Goal: Information Seeking & Learning: Get advice/opinions

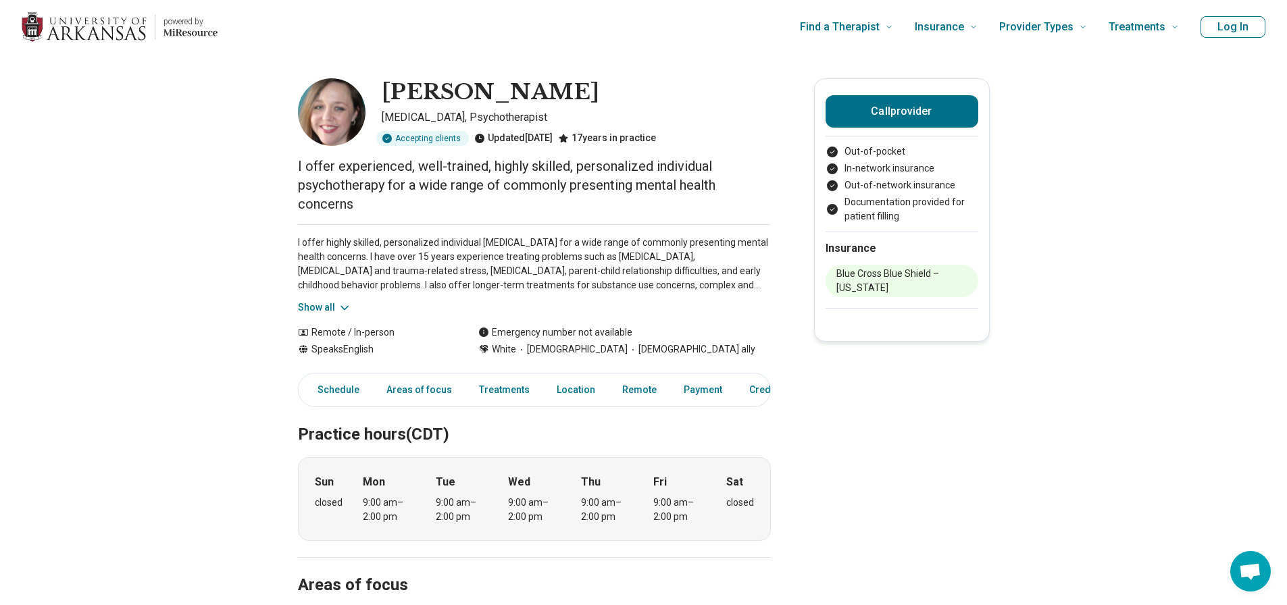
click at [102, 30] on img "Home page" at bounding box center [84, 27] width 125 height 30
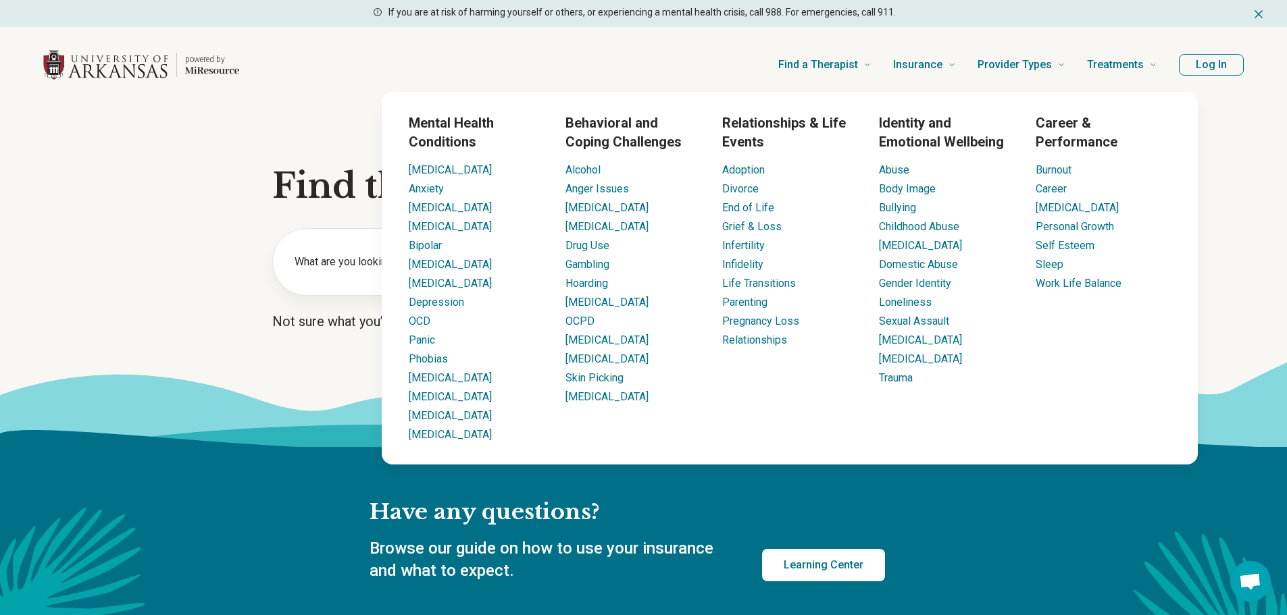
click at [272, 428] on icon at bounding box center [906, 493] width 1810 height 137
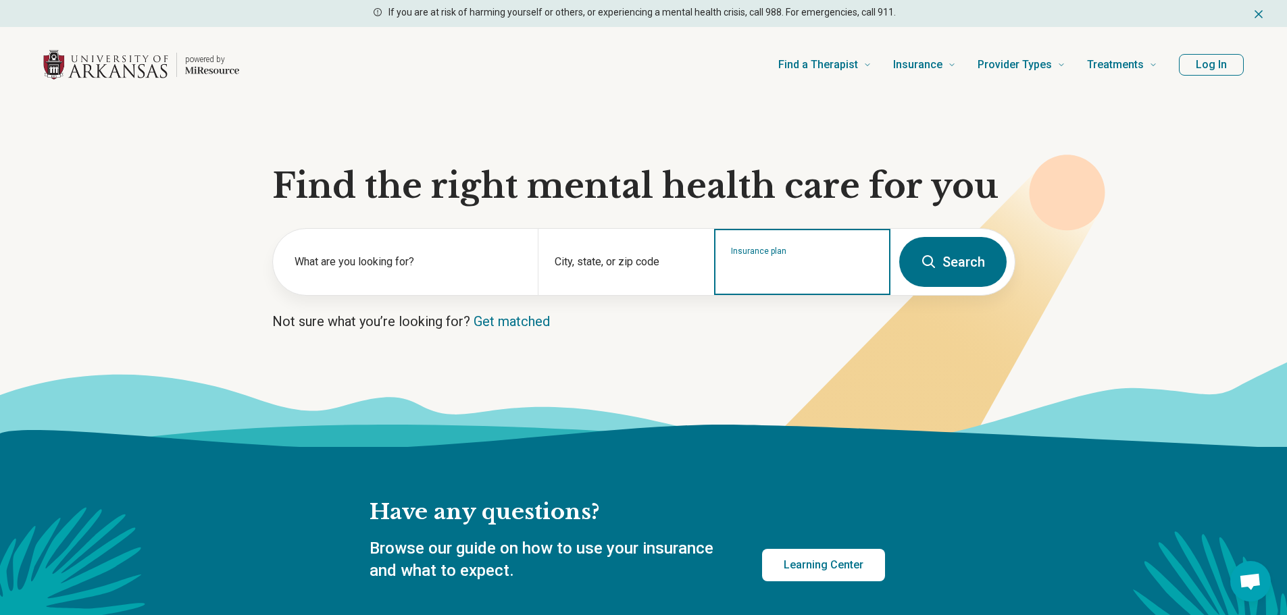
click at [757, 271] on input "Insurance plan" at bounding box center [802, 271] width 143 height 16
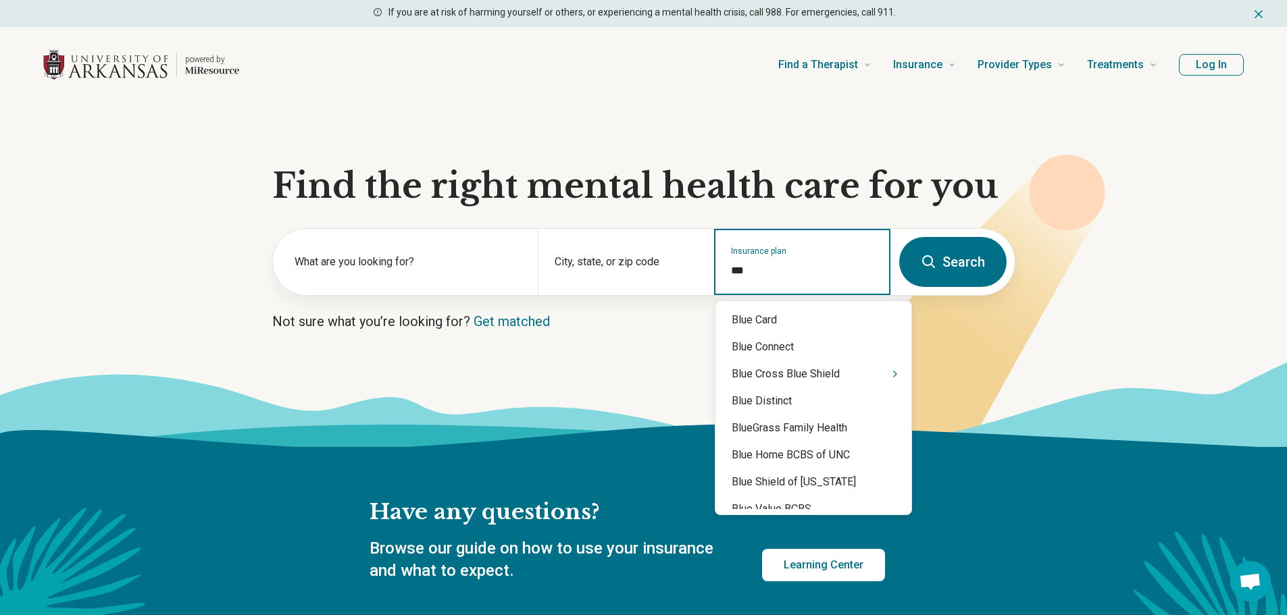
type input "****"
click at [890, 372] on icon "Suggestions" at bounding box center [895, 374] width 11 height 11
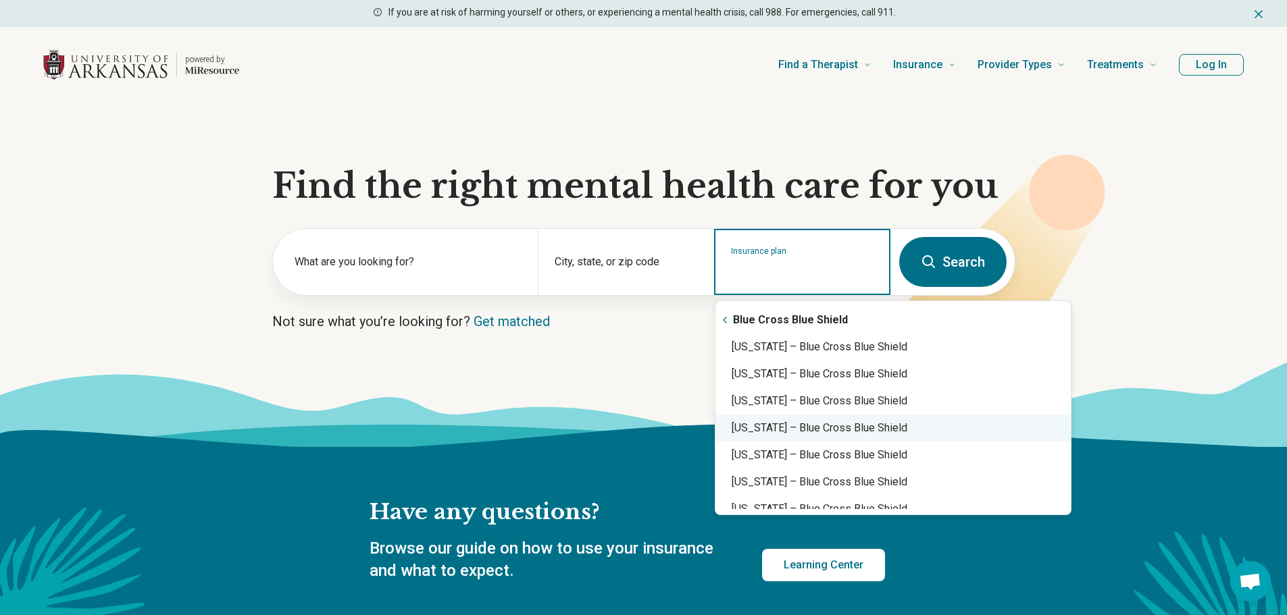
click at [867, 421] on div "[US_STATE] – Blue Cross Blue Shield" at bounding box center [892, 428] width 355 height 27
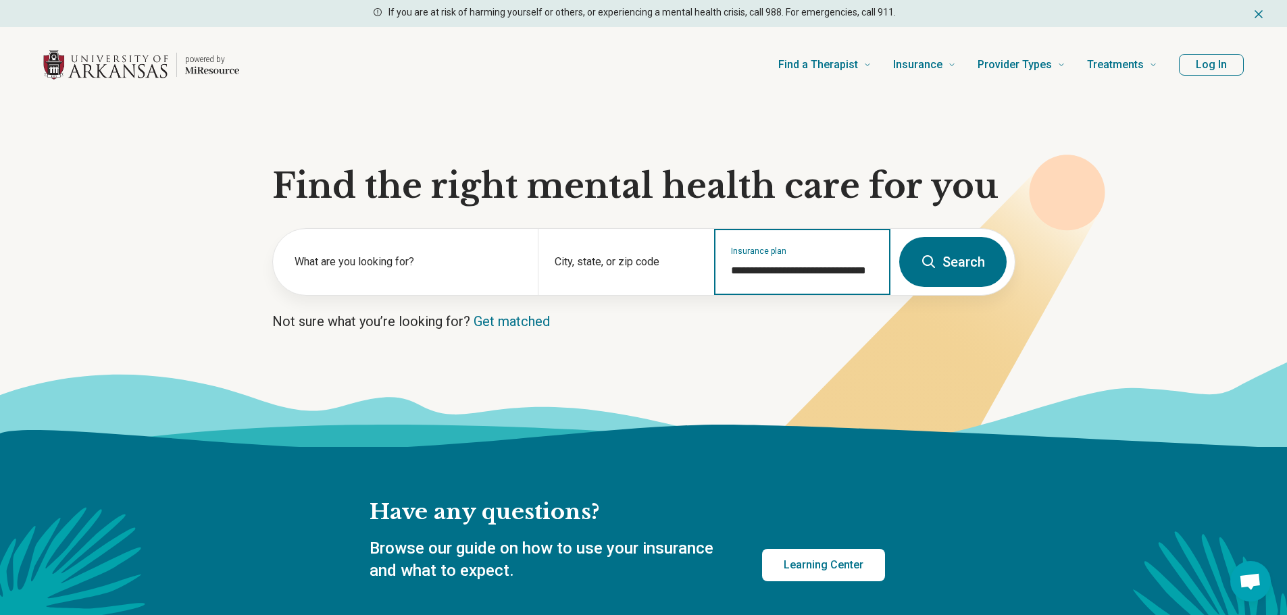
type input "**********"
click at [980, 251] on button "Search" at bounding box center [952, 262] width 107 height 50
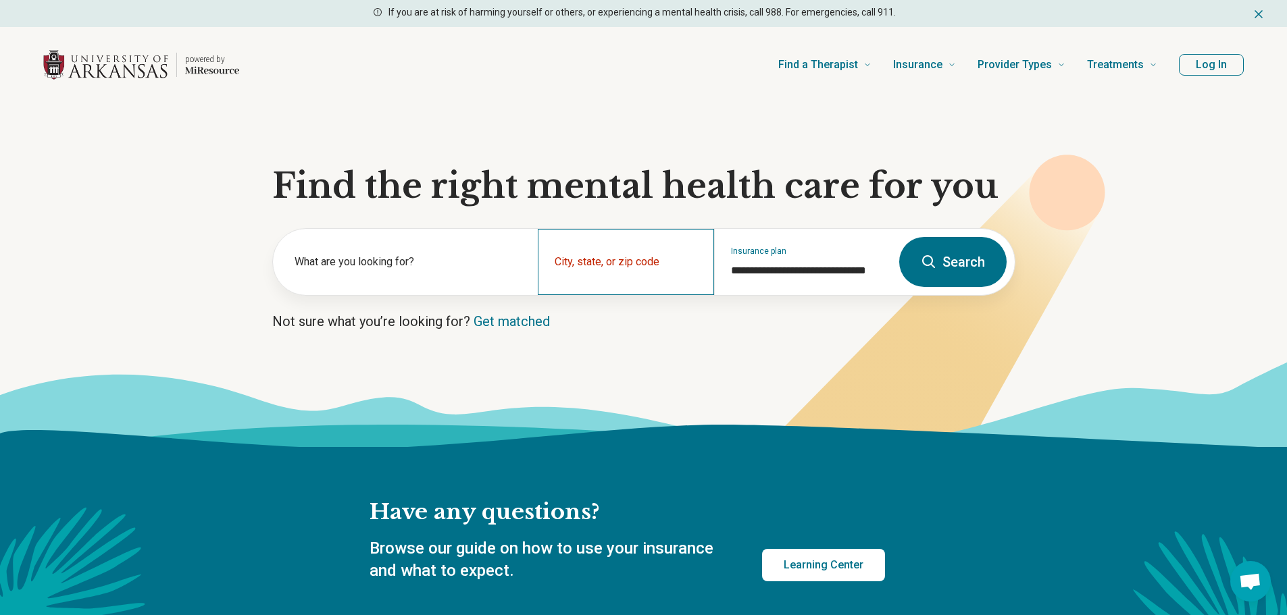
click at [586, 262] on div "City, state, or zip code" at bounding box center [626, 262] width 176 height 66
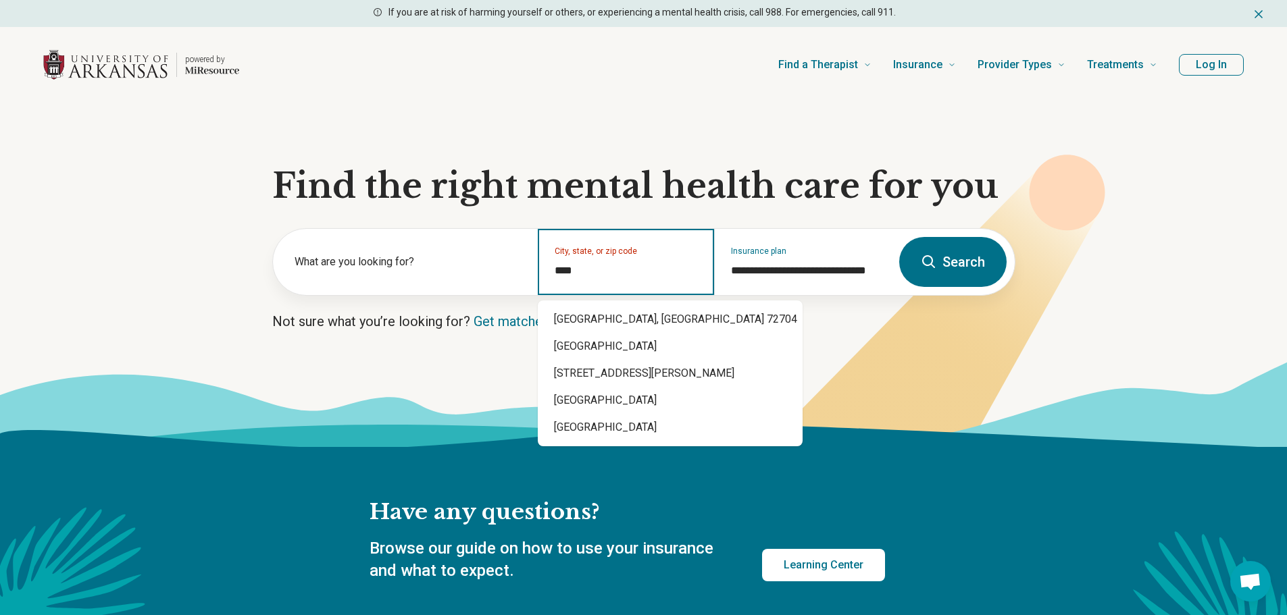
type input "*****"
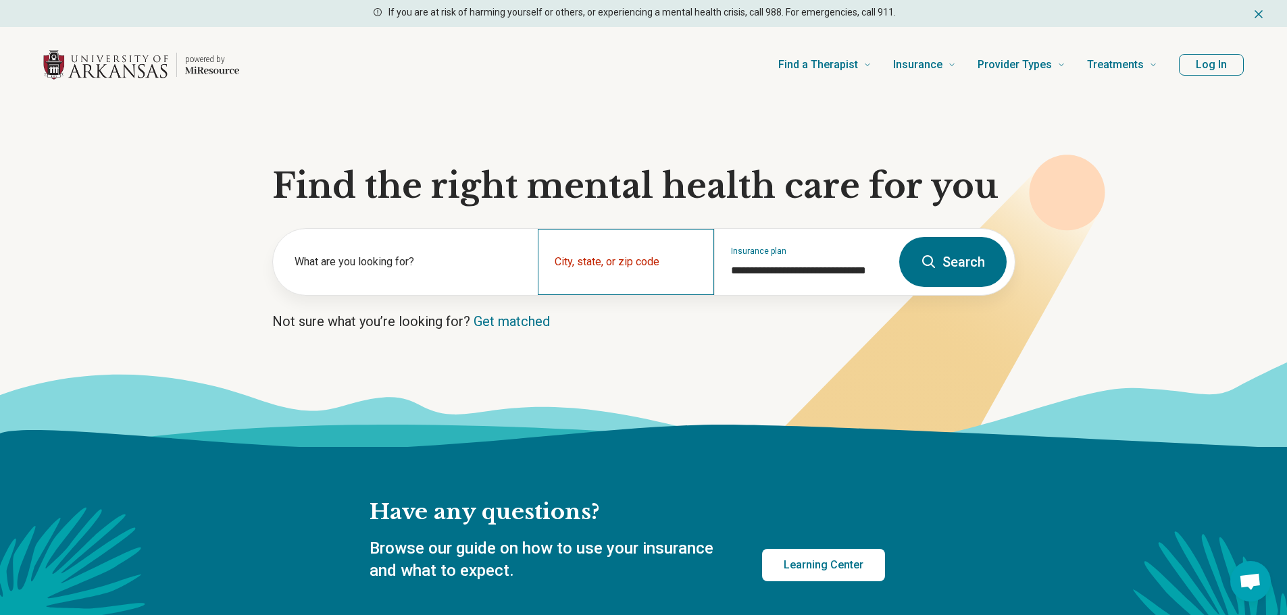
click at [613, 261] on div "City, state, or zip code" at bounding box center [626, 262] width 176 height 66
click at [612, 264] on input "City, state, or zip code" at bounding box center [626, 271] width 143 height 16
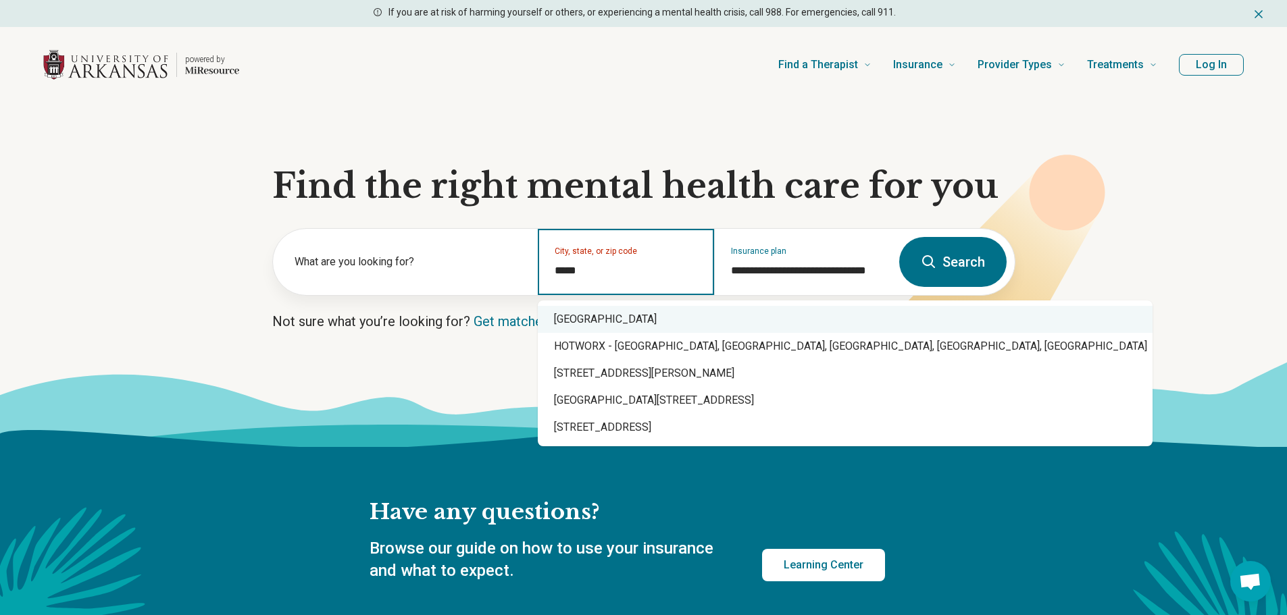
click at [625, 320] on div "[GEOGRAPHIC_DATA]" at bounding box center [845, 319] width 615 height 27
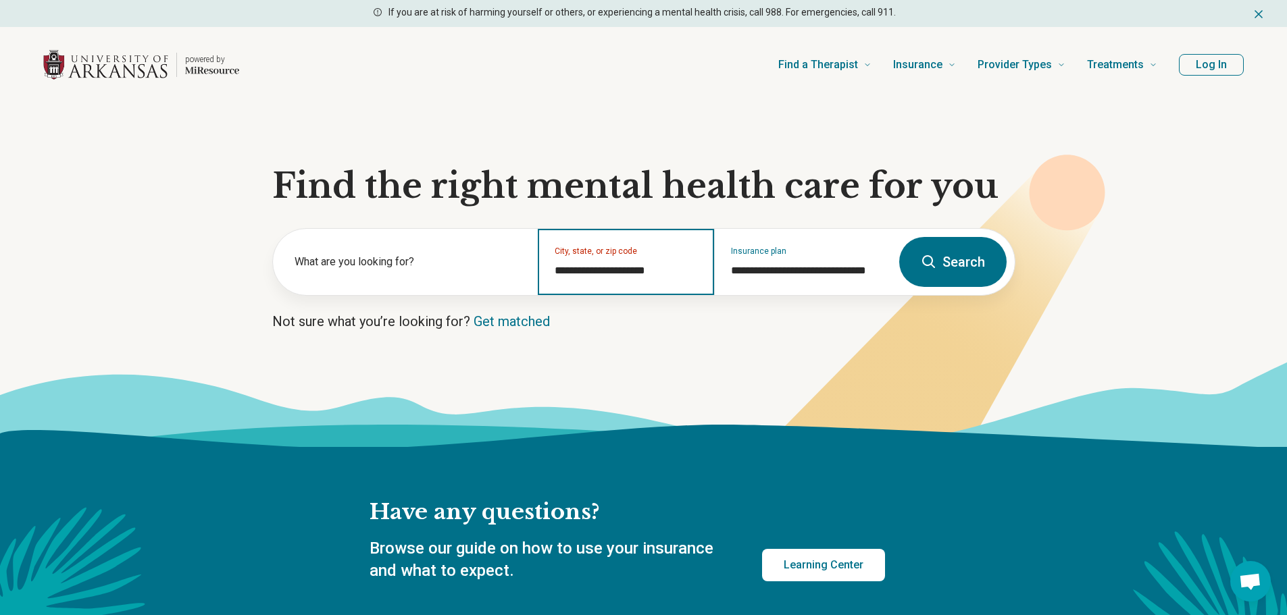
type input "**********"
click at [991, 258] on button "Search" at bounding box center [952, 262] width 107 height 50
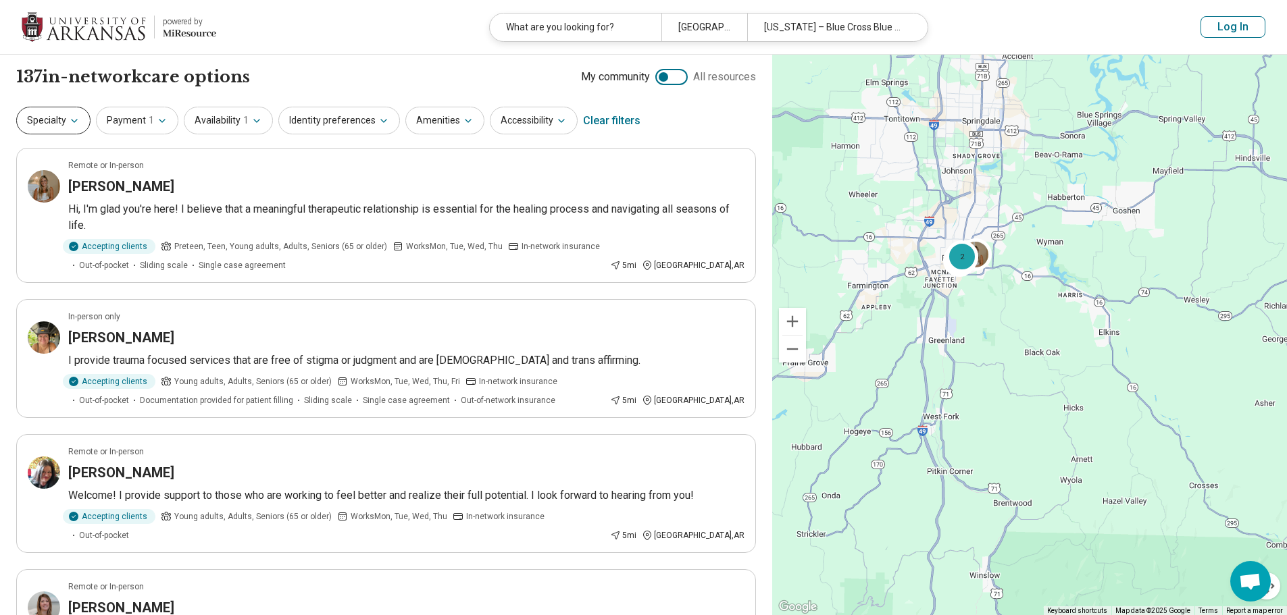
click at [70, 124] on icon "button" at bounding box center [74, 121] width 11 height 11
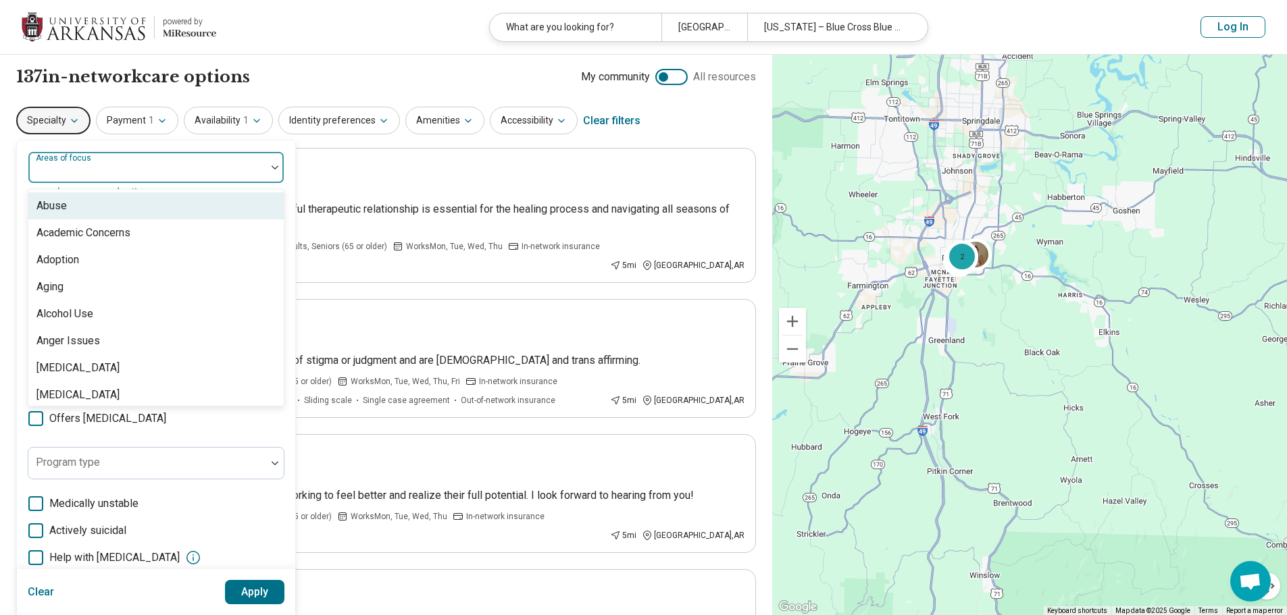
click at [120, 179] on div at bounding box center [147, 172] width 227 height 19
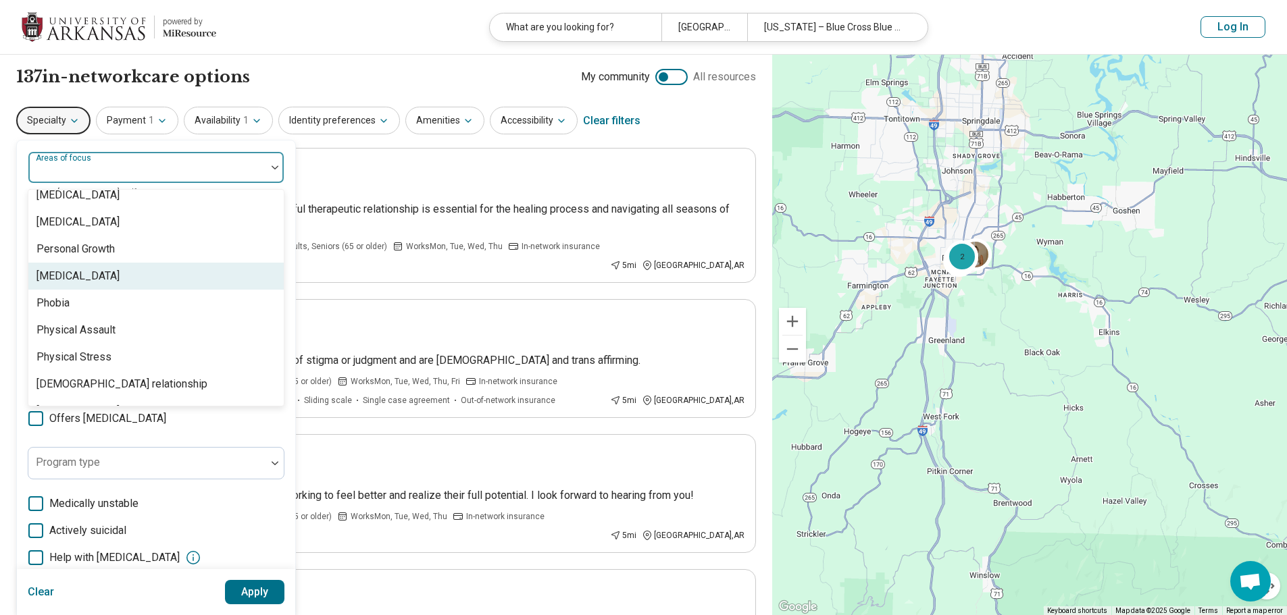
click at [143, 279] on div "[MEDICAL_DATA]" at bounding box center [155, 276] width 255 height 27
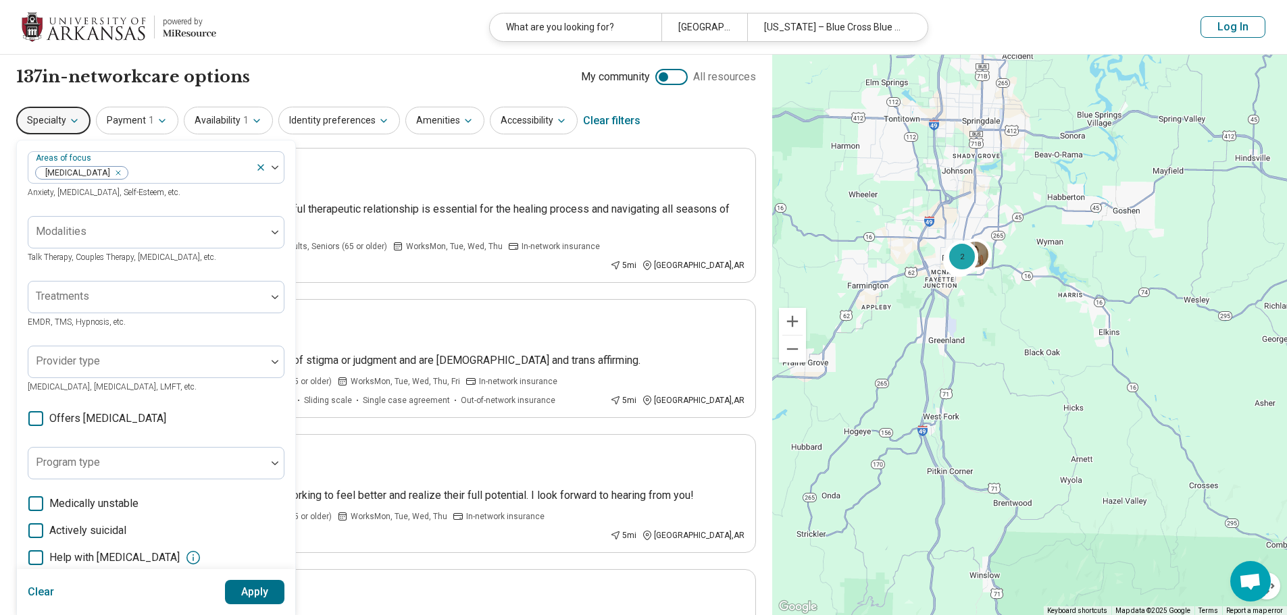
click at [253, 604] on button "Apply" at bounding box center [255, 592] width 60 height 24
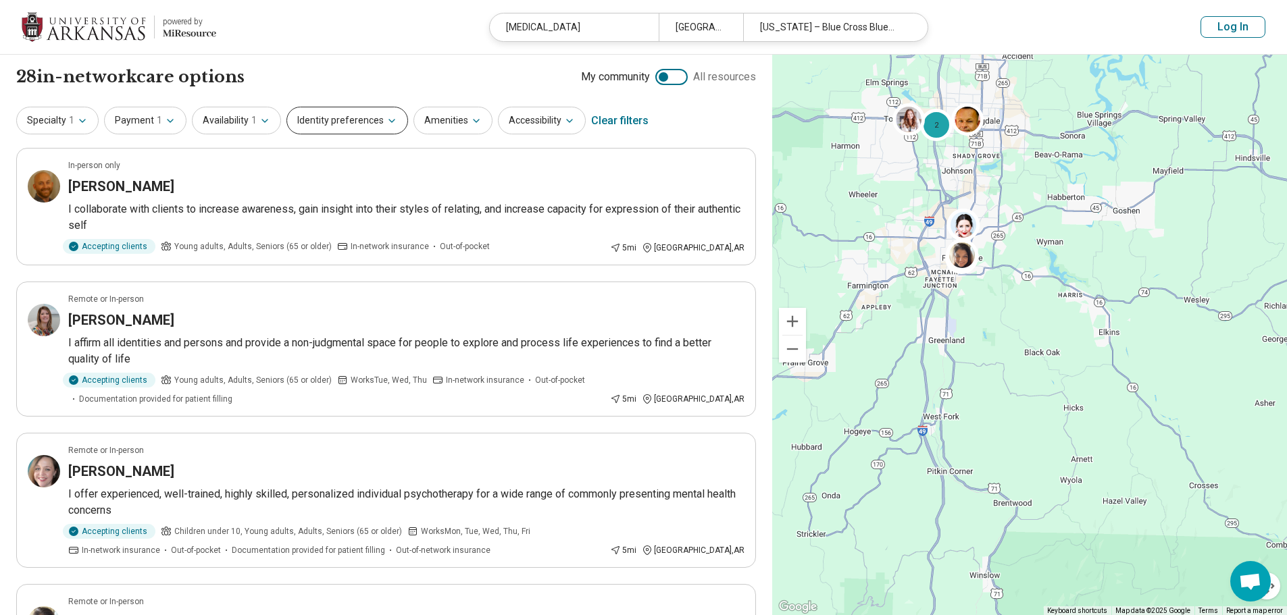
click at [386, 120] on icon "button" at bounding box center [391, 121] width 11 height 11
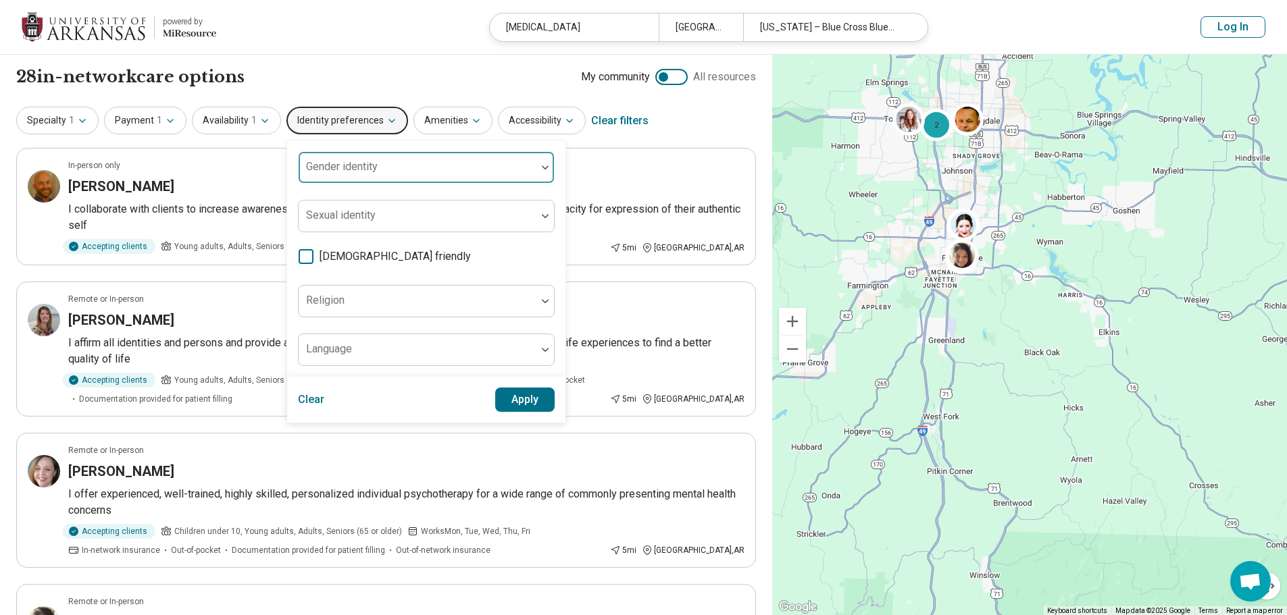
click at [380, 178] on div at bounding box center [417, 172] width 227 height 19
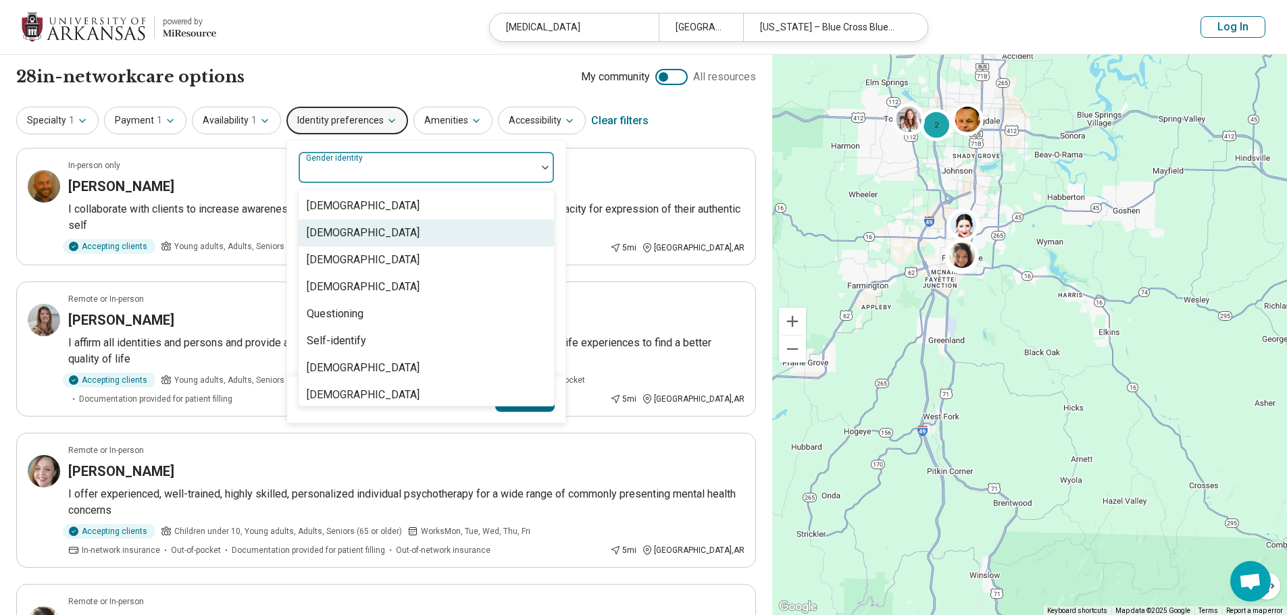
click at [376, 242] on div "[DEMOGRAPHIC_DATA]" at bounding box center [426, 233] width 255 height 27
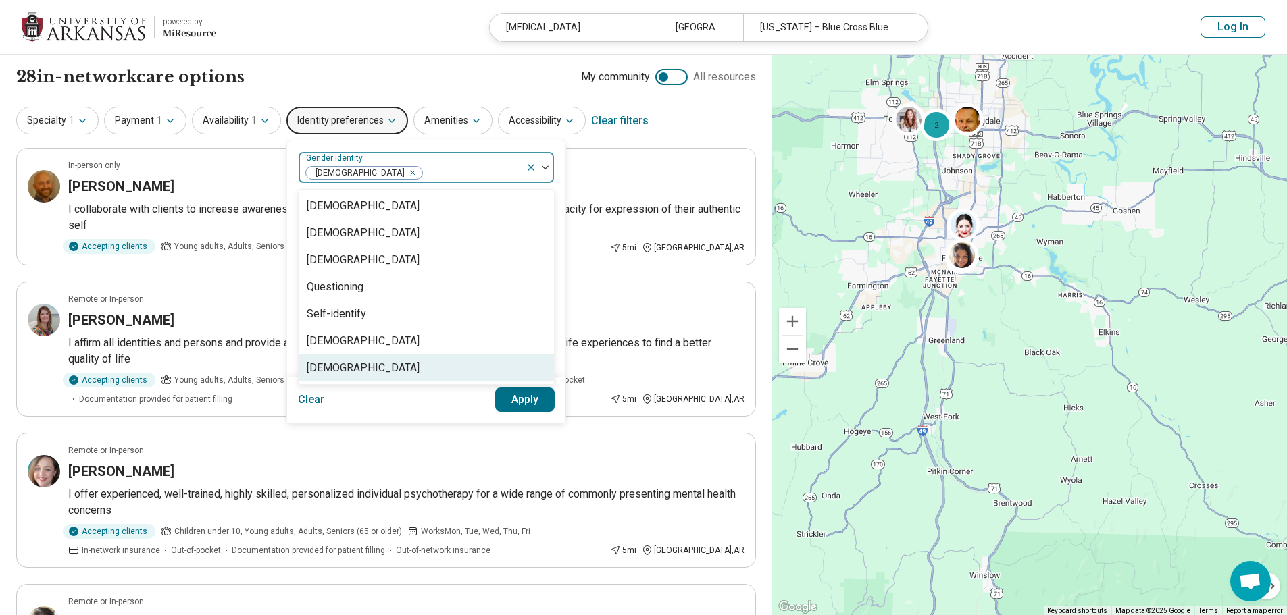
click at [517, 399] on button "Apply" at bounding box center [525, 400] width 60 height 24
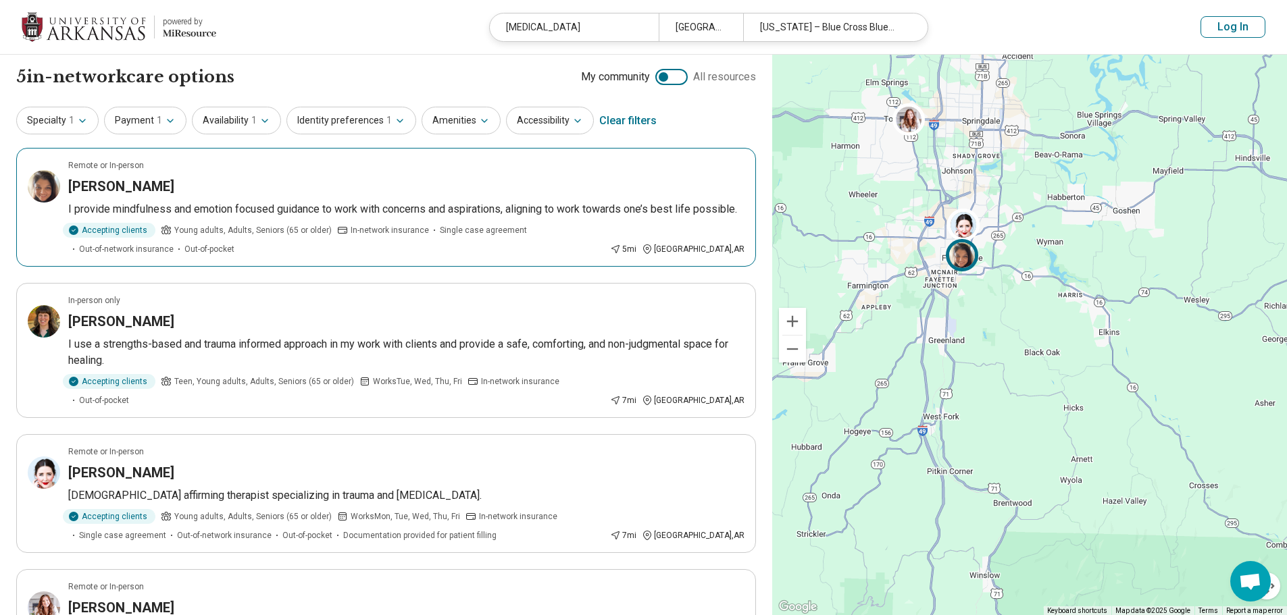
click at [323, 207] on p "I provide mindfulness and emotion focused guidance to work with concerns and as…" at bounding box center [406, 209] width 676 height 16
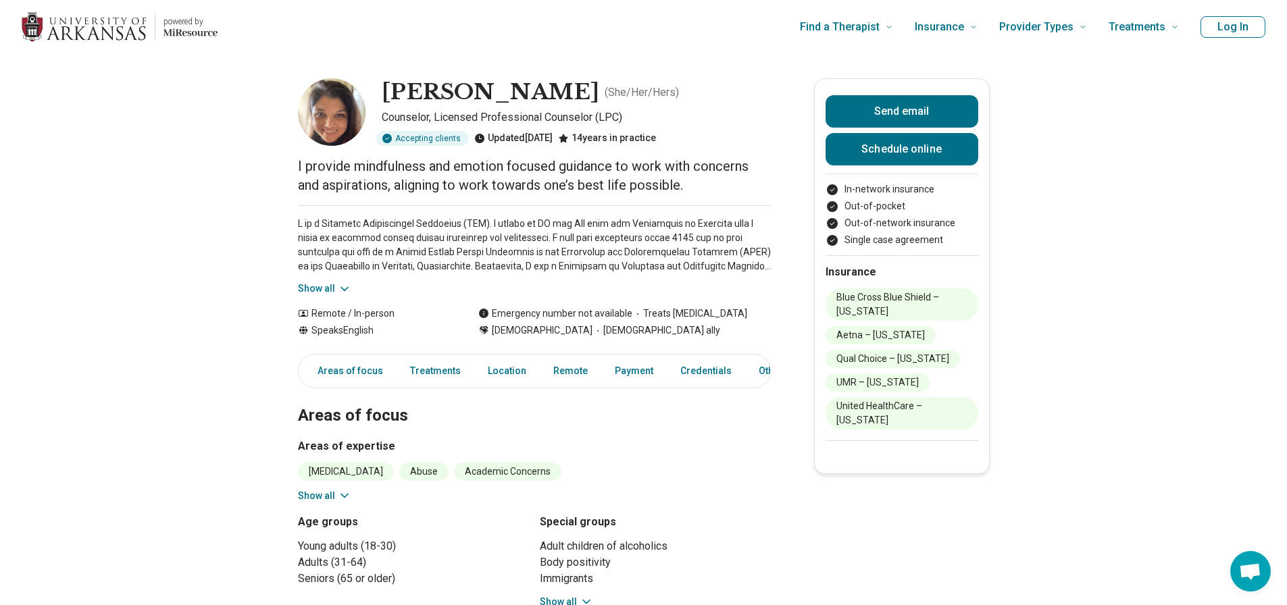
click at [349, 288] on icon at bounding box center [345, 289] width 14 height 14
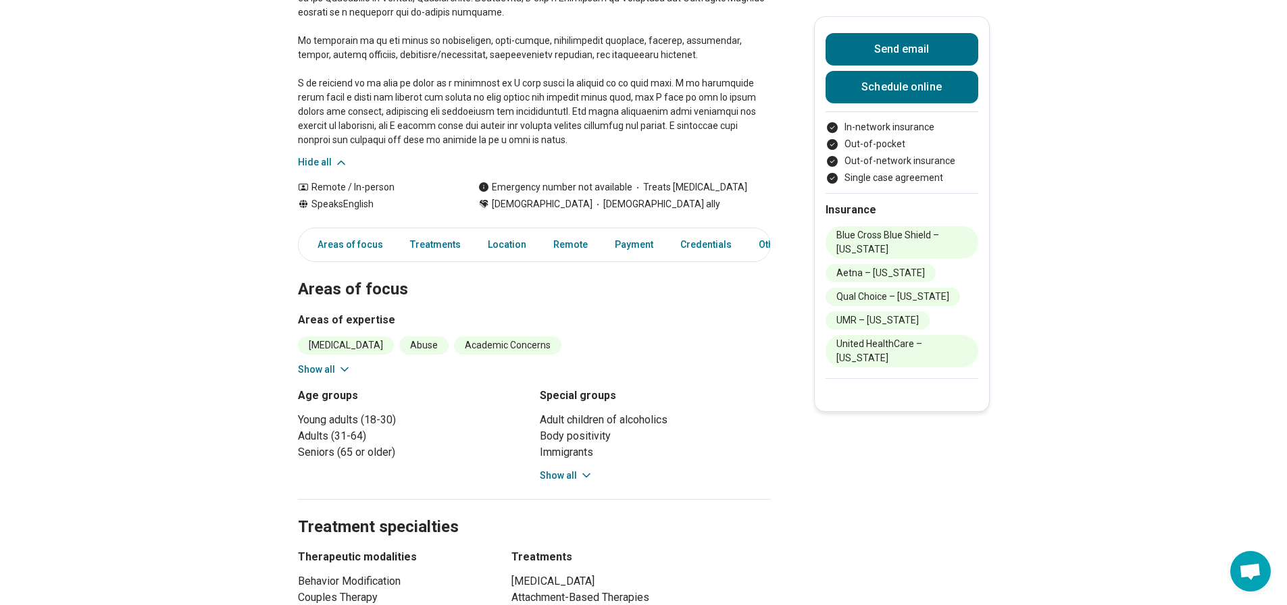
scroll to position [338, 0]
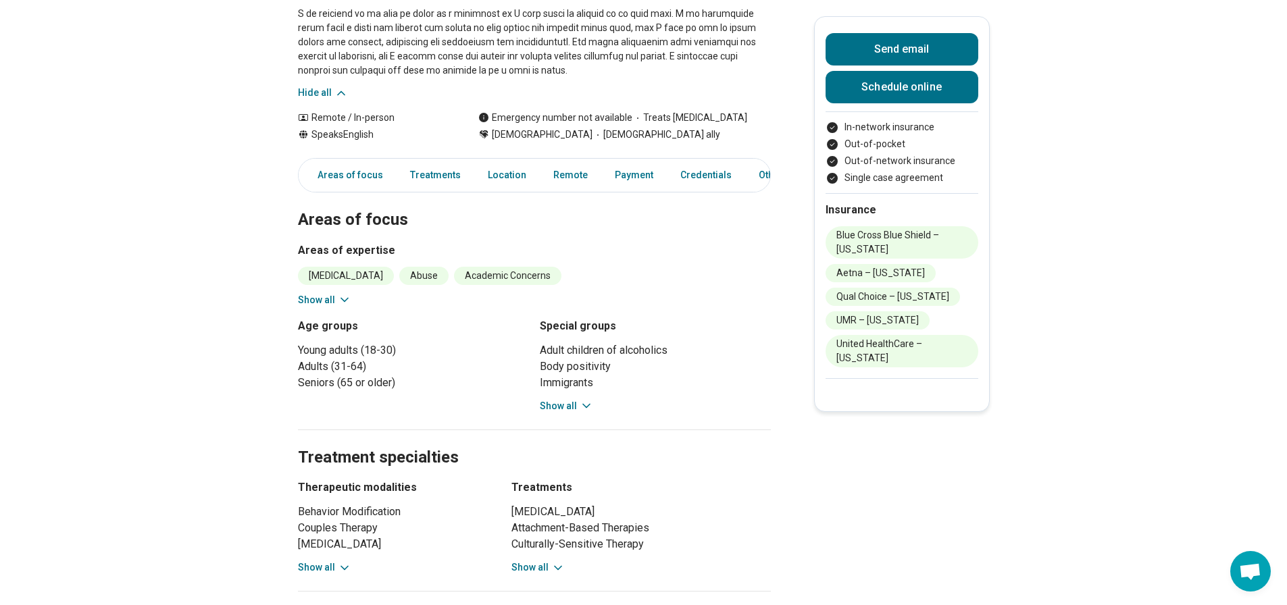
click at [587, 404] on icon at bounding box center [587, 406] width 14 height 14
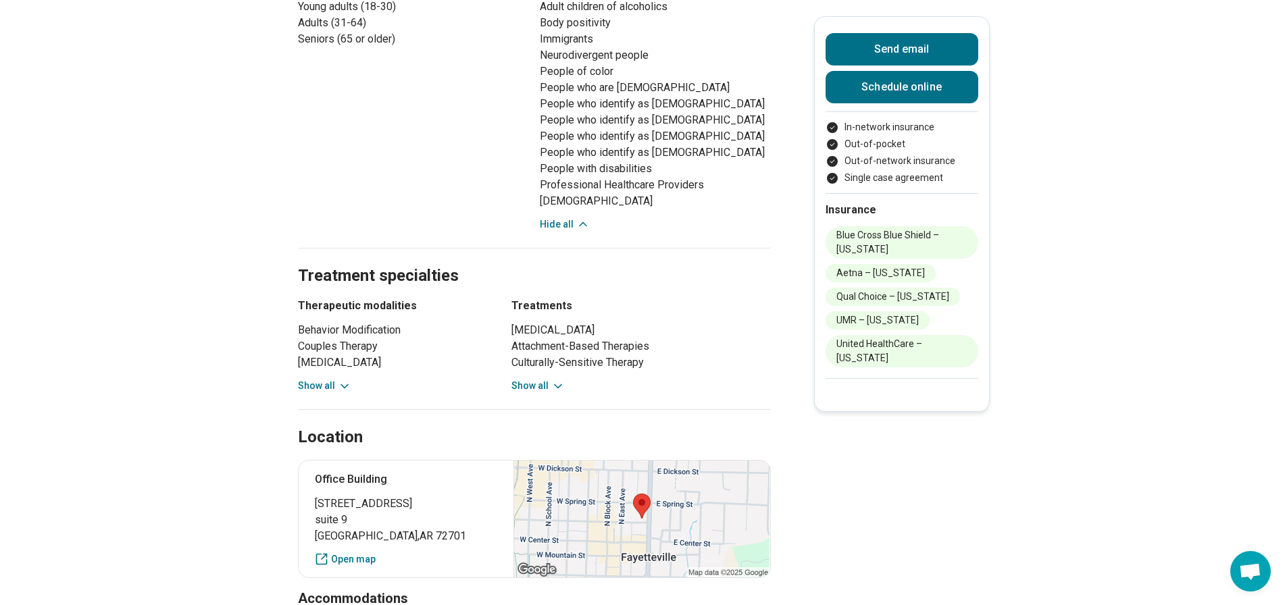
scroll to position [676, 0]
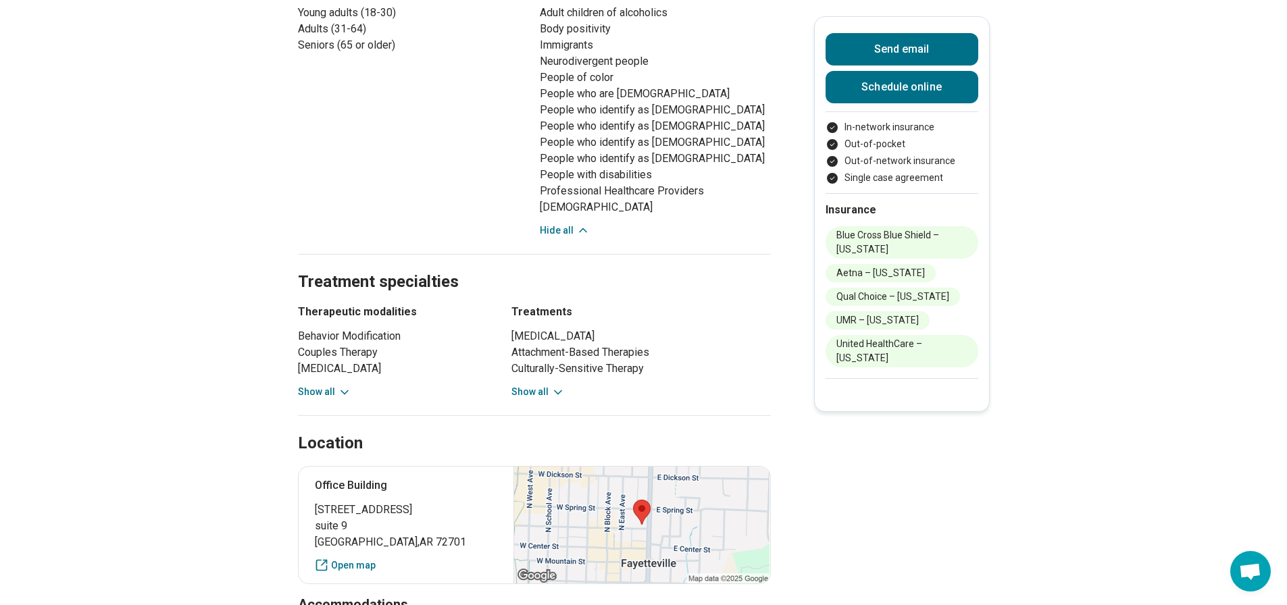
click at [555, 390] on icon at bounding box center [558, 393] width 14 height 14
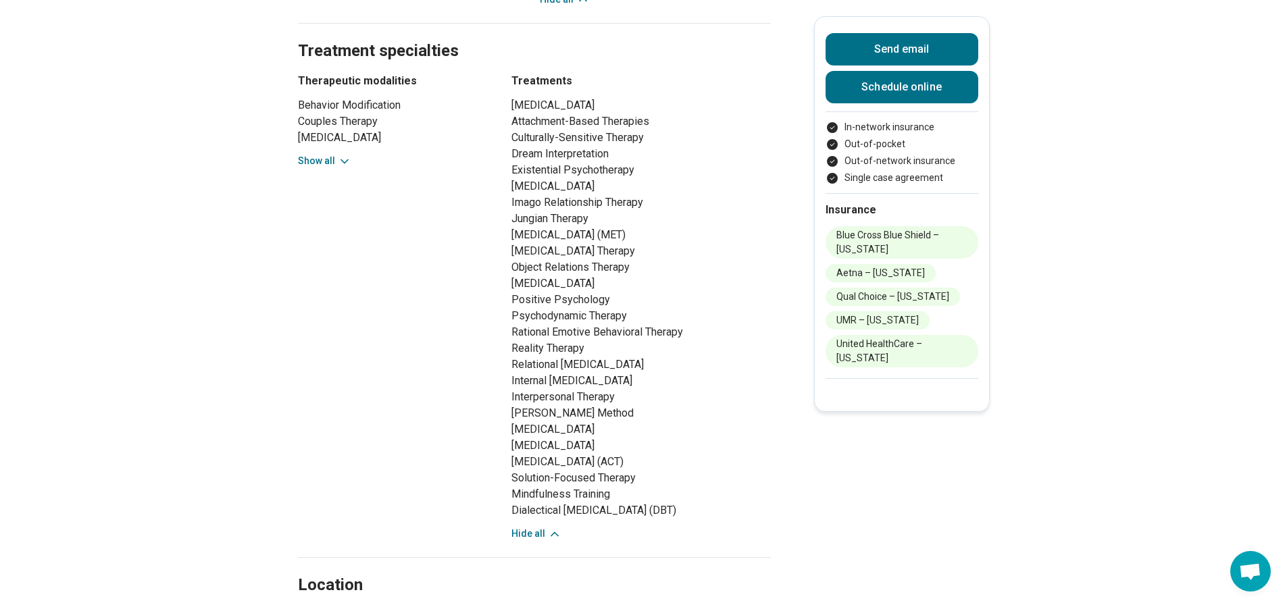
scroll to position [878, 0]
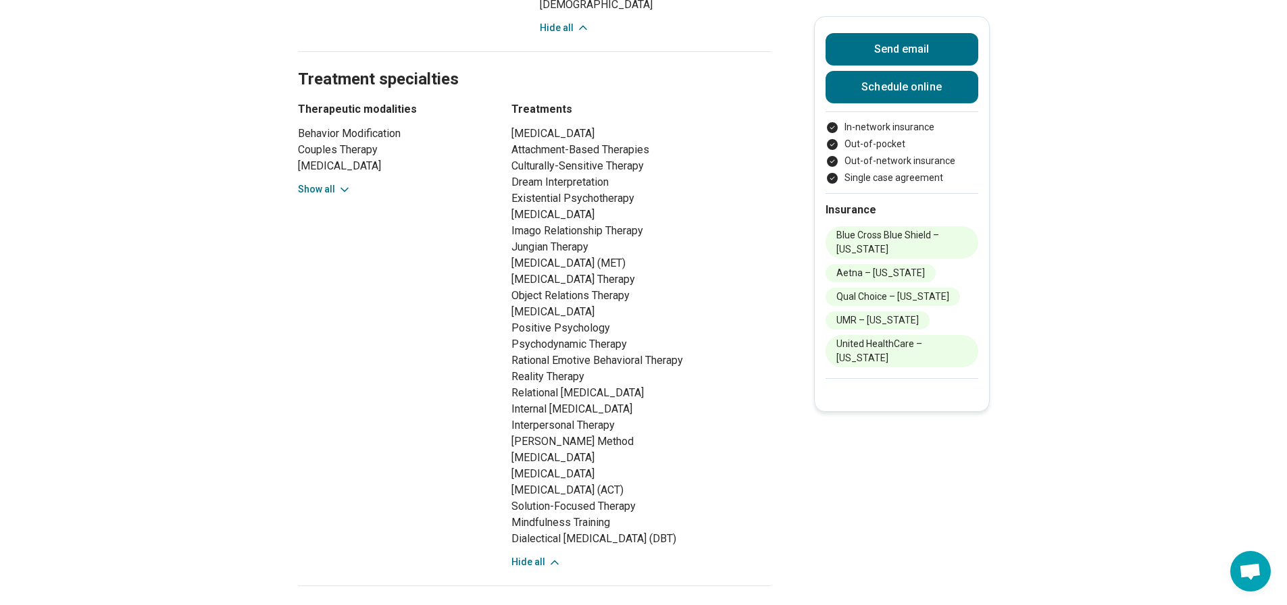
click at [322, 196] on button "Show all" at bounding box center [324, 189] width 53 height 14
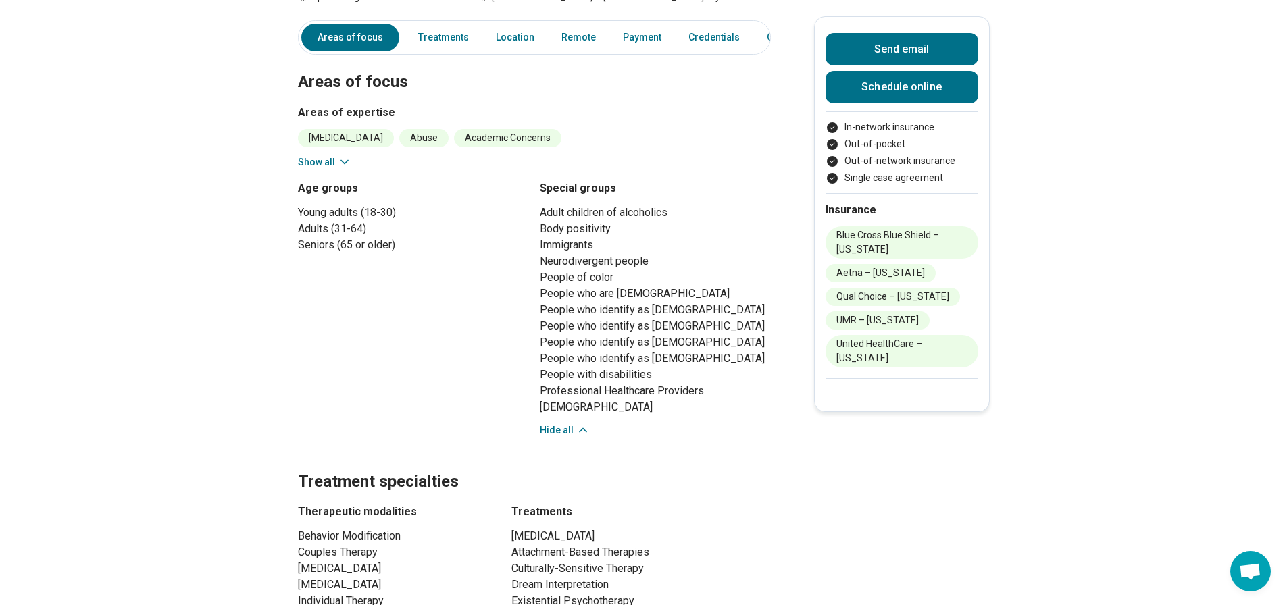
scroll to position [473, 0]
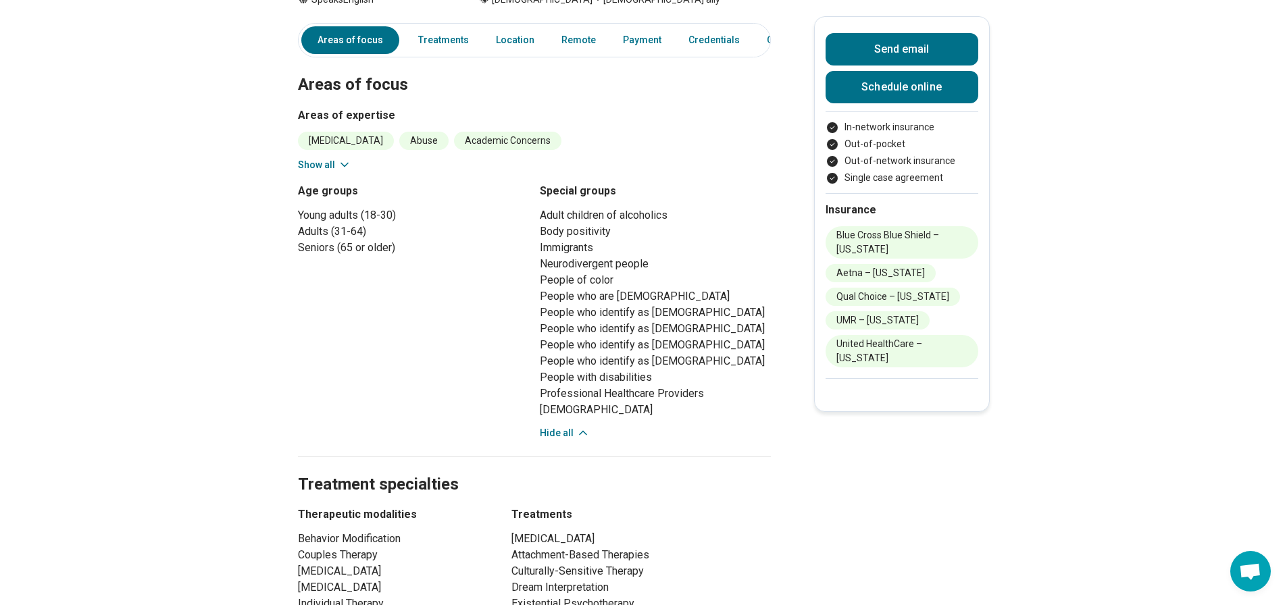
click at [348, 165] on icon at bounding box center [345, 165] width 14 height 14
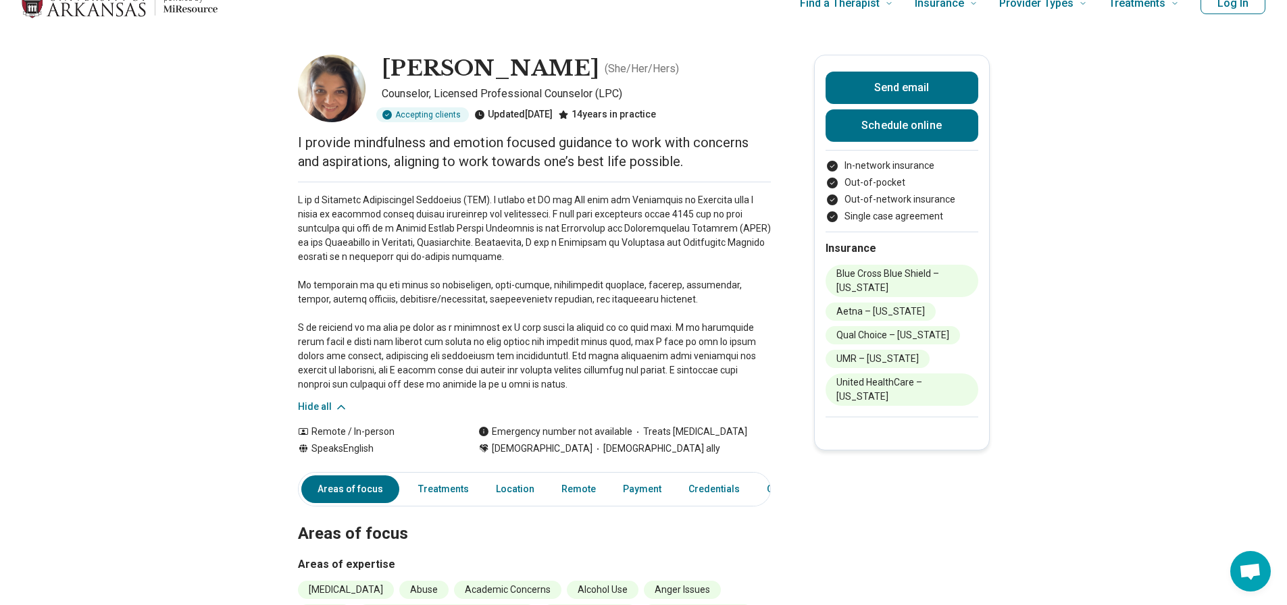
scroll to position [0, 0]
